Goal: Navigation & Orientation: Find specific page/section

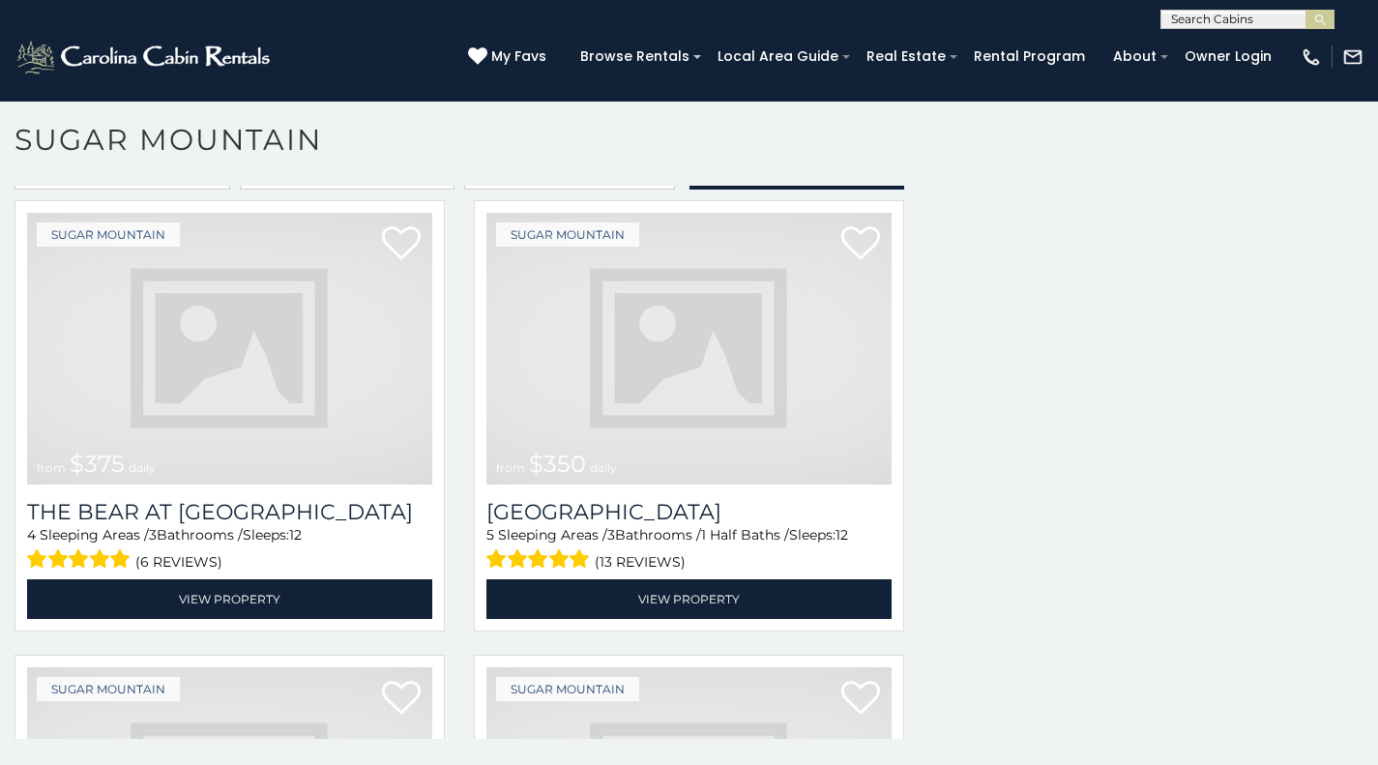
scroll to position [1705, 0]
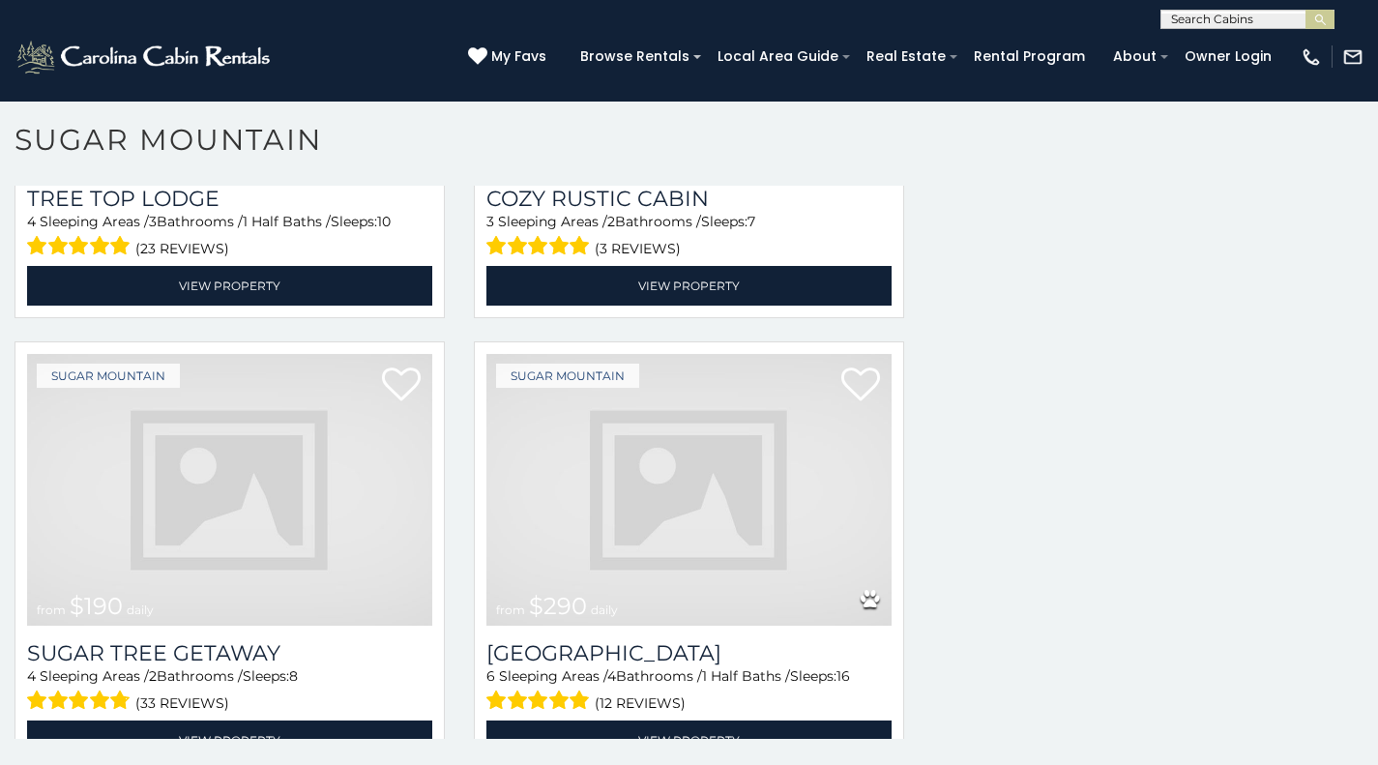
click at [195, 497] on img at bounding box center [229, 490] width 405 height 272
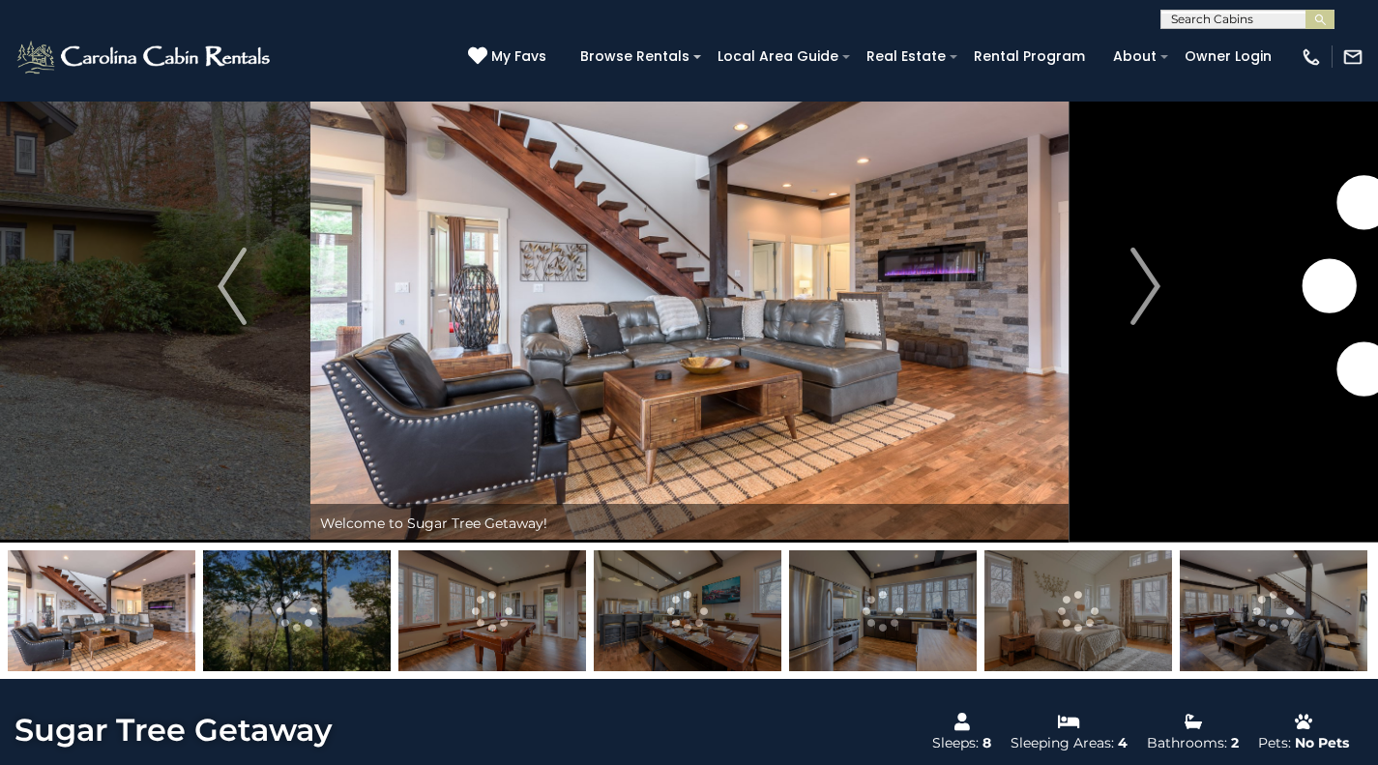
scroll to position [70, 0]
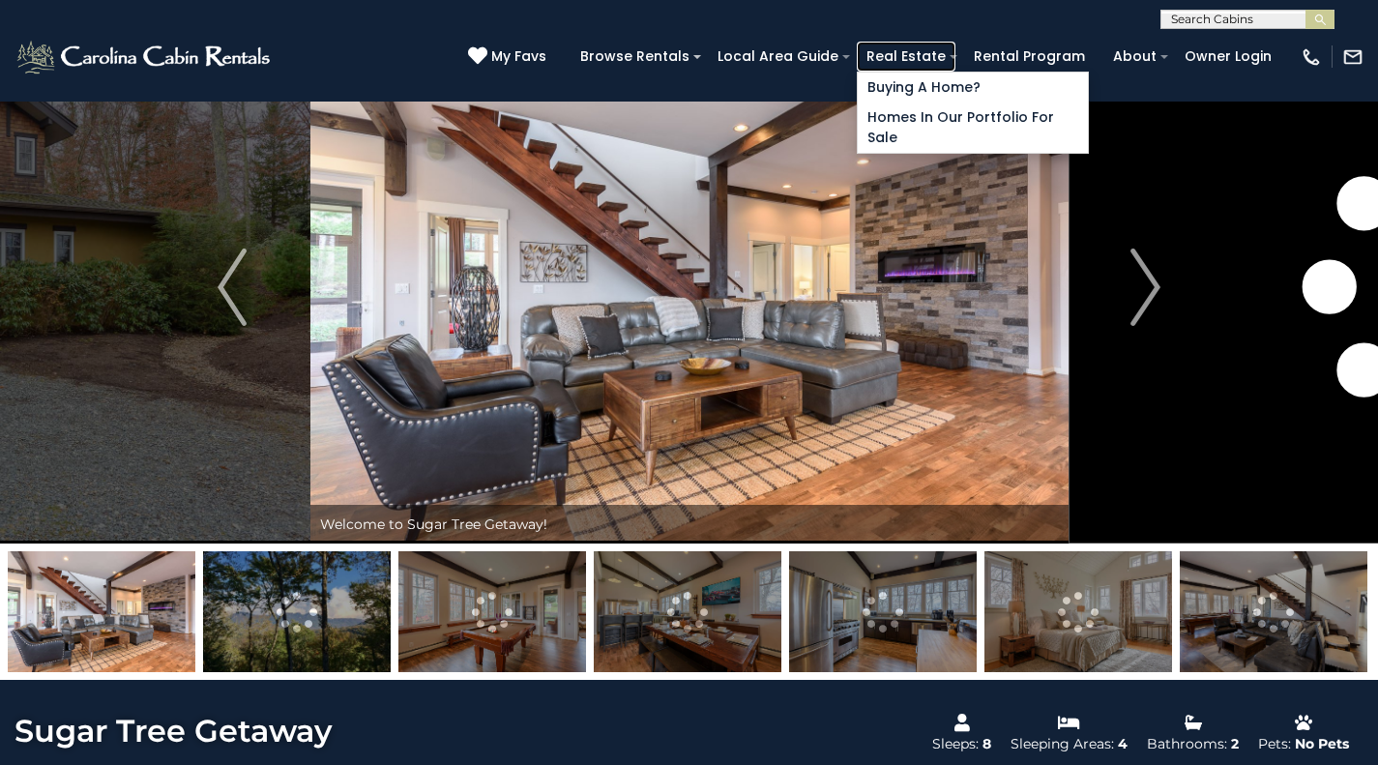
click at [956, 44] on link "Real Estate" at bounding box center [906, 57] width 99 height 30
